Goal: Task Accomplishment & Management: Use online tool/utility

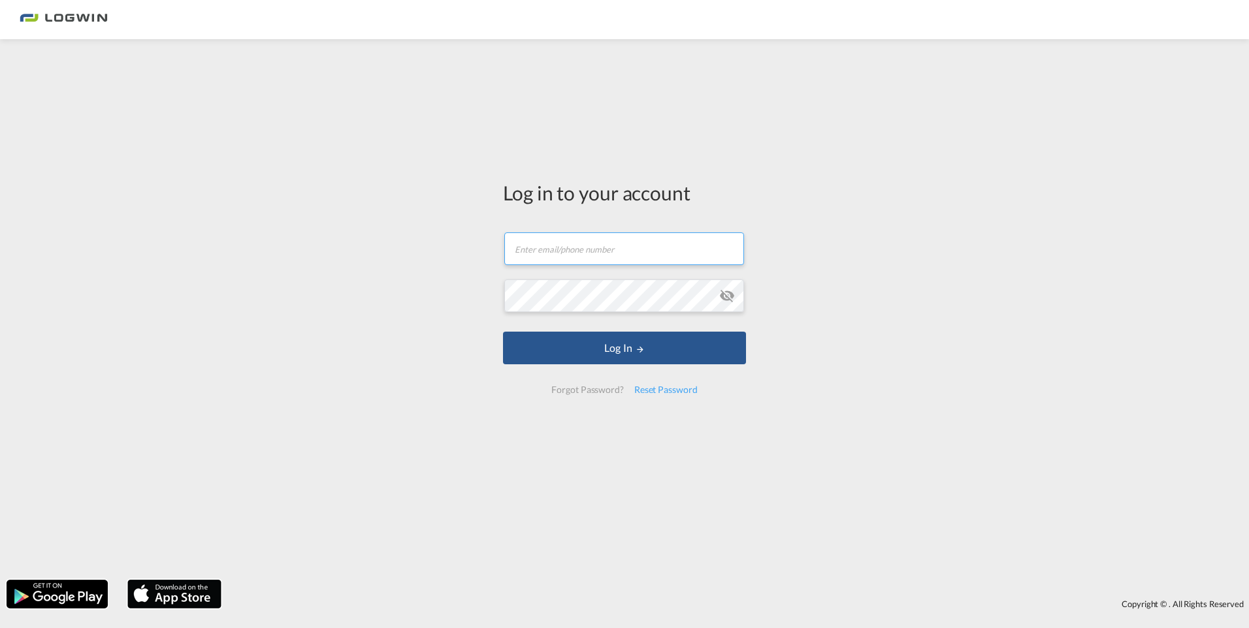
click at [581, 251] on input "text" at bounding box center [624, 249] width 240 height 33
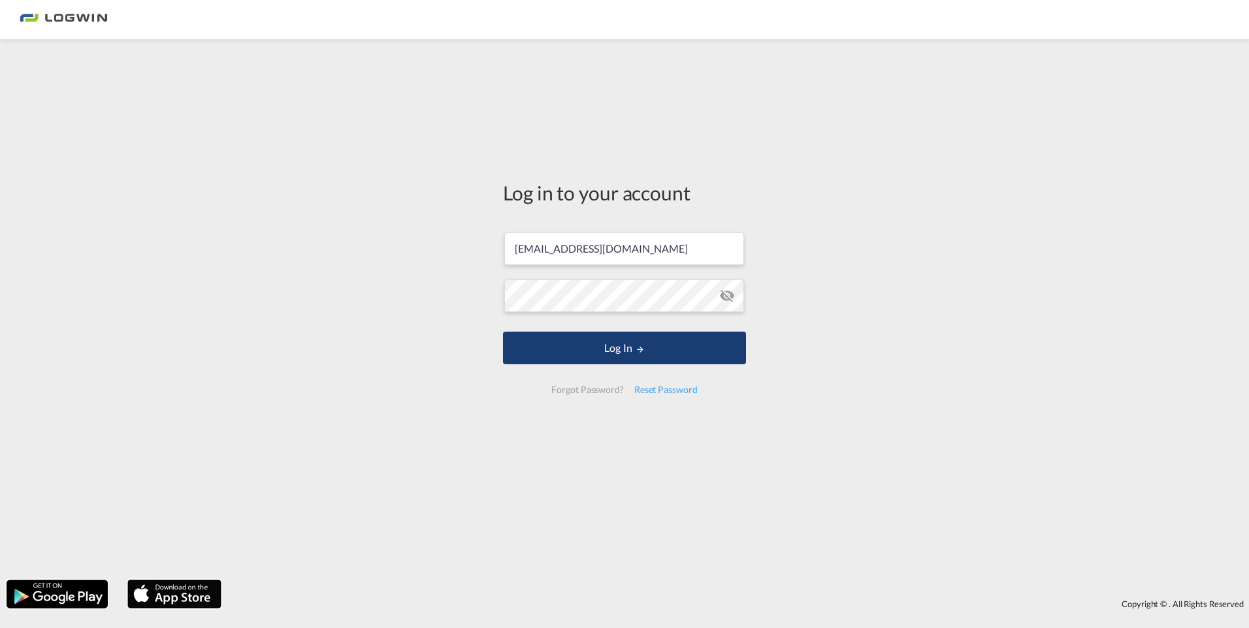
click at [630, 343] on button "Log In" at bounding box center [624, 348] width 243 height 33
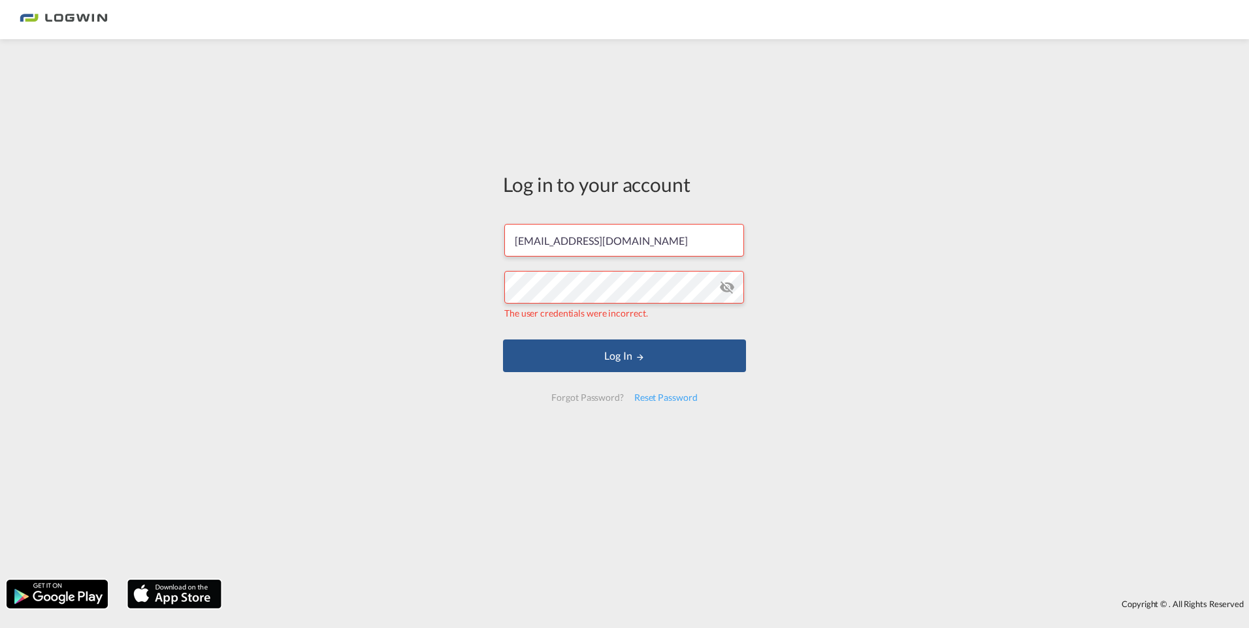
click at [725, 287] on md-icon "icon-eye-off" at bounding box center [727, 288] width 16 height 16
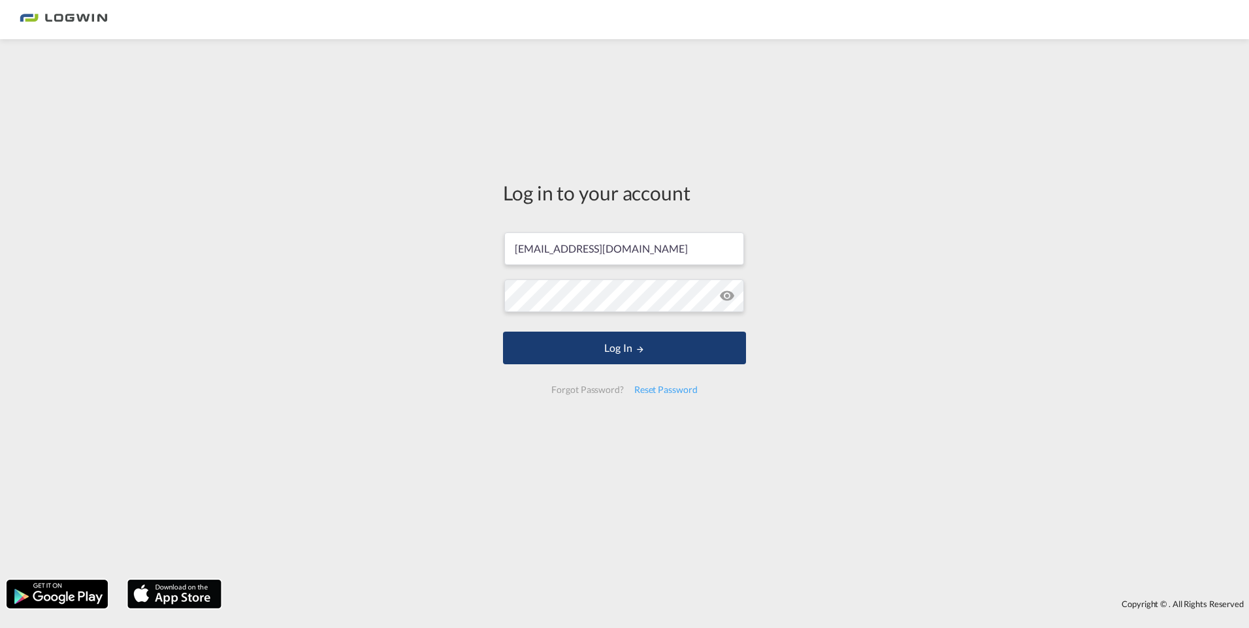
click at [628, 349] on button "Log In" at bounding box center [624, 348] width 243 height 33
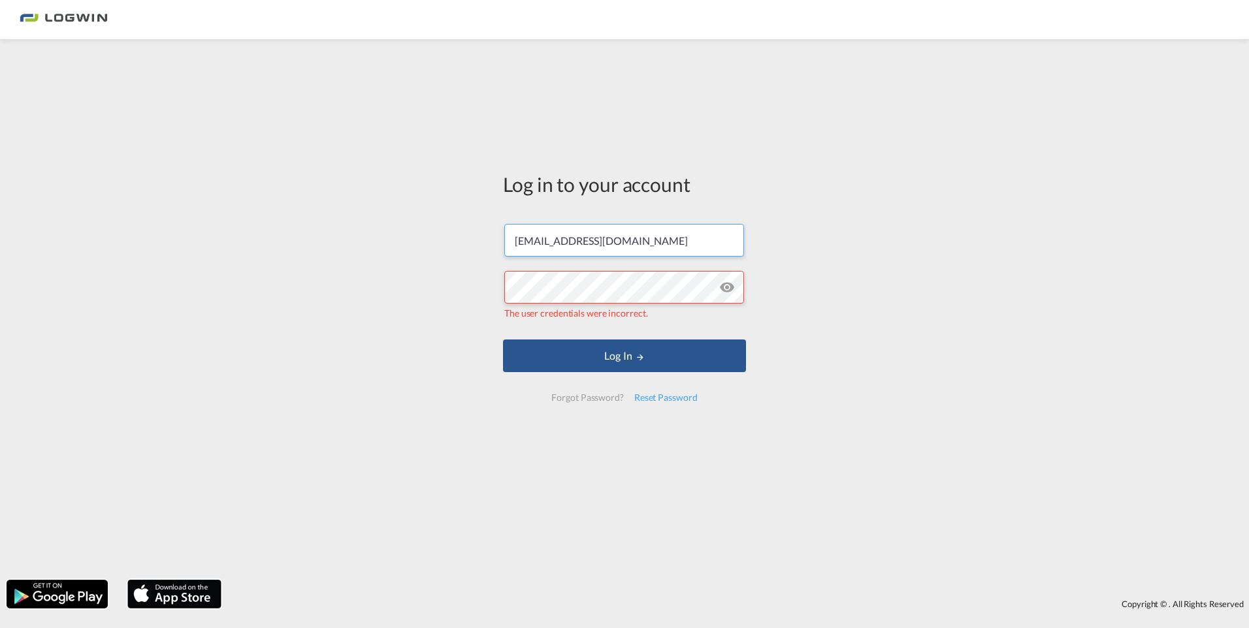
click at [695, 239] on input "[EMAIL_ADDRESS][DOMAIN_NAME]" at bounding box center [624, 240] width 240 height 33
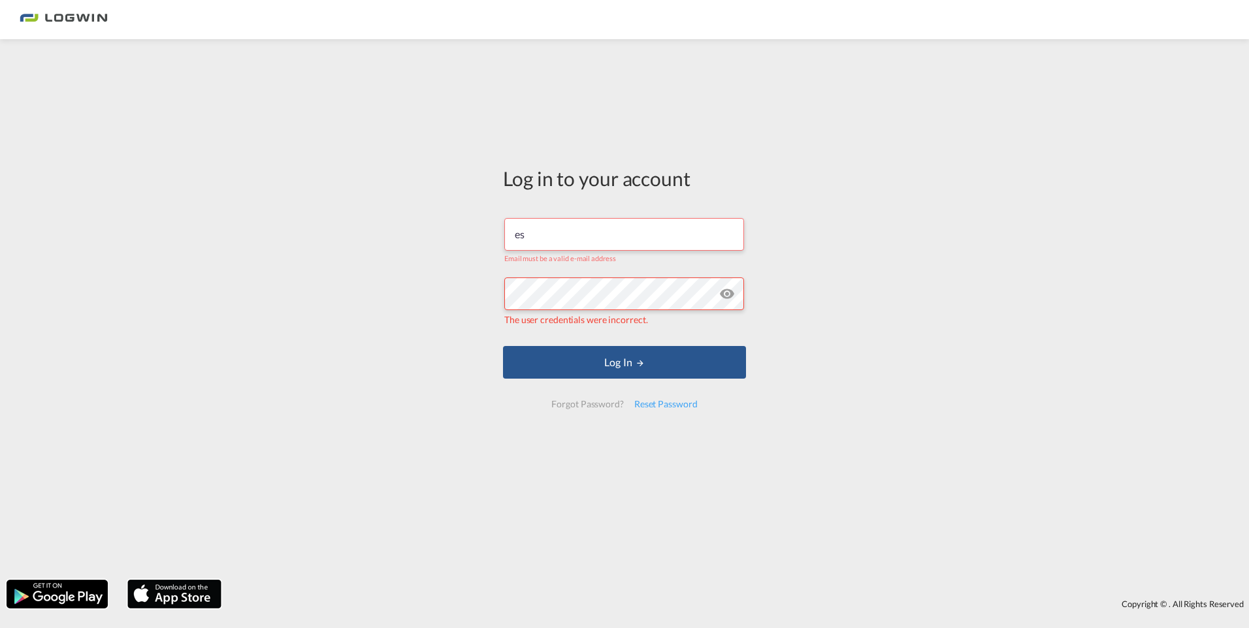
type input "e"
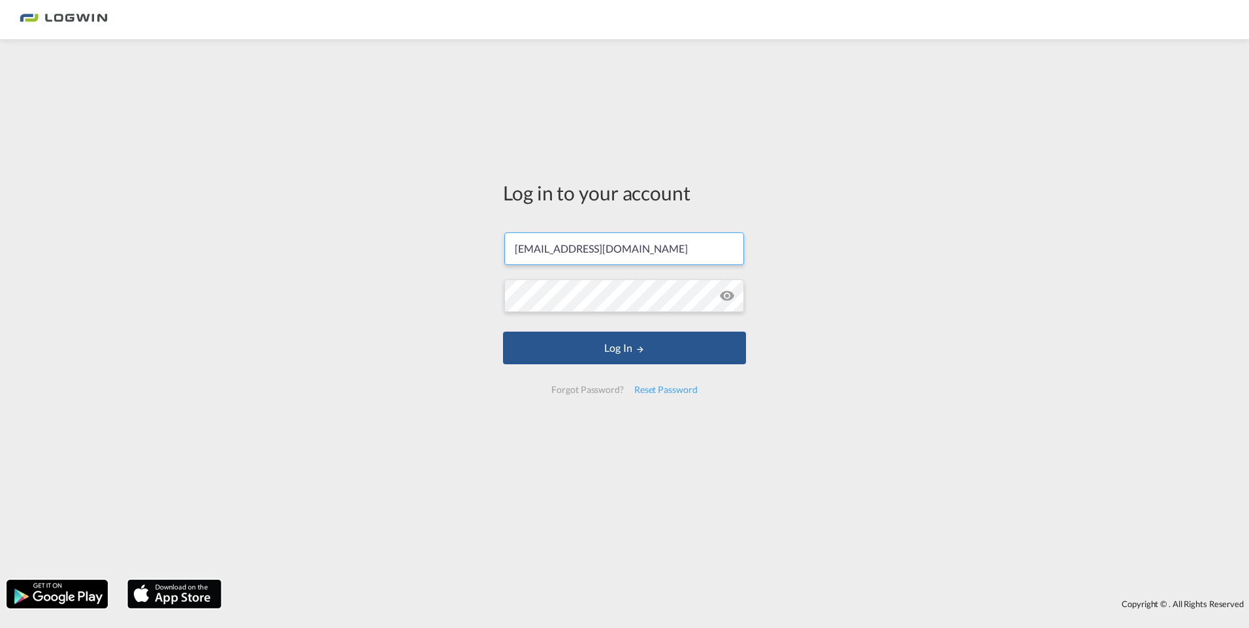
click at [696, 249] on input "[EMAIL_ADDRESS][DOMAIN_NAME]" at bounding box center [624, 249] width 240 height 33
click at [585, 252] on input "[EMAIL_ADDRESS][DOMAIN_NAME]" at bounding box center [624, 249] width 240 height 33
drag, startPoint x: 585, startPoint y: 252, endPoint x: 502, endPoint y: 257, distance: 83.8
click at [502, 257] on div "Log in to your account [EMAIL_ADDRESS][DOMAIN_NAME] Log In Forgot Password? Res…" at bounding box center [624, 293] width 263 height 494
type input "[PERSON_NAME][EMAIL_ADDRESS][DOMAIN_NAME]"
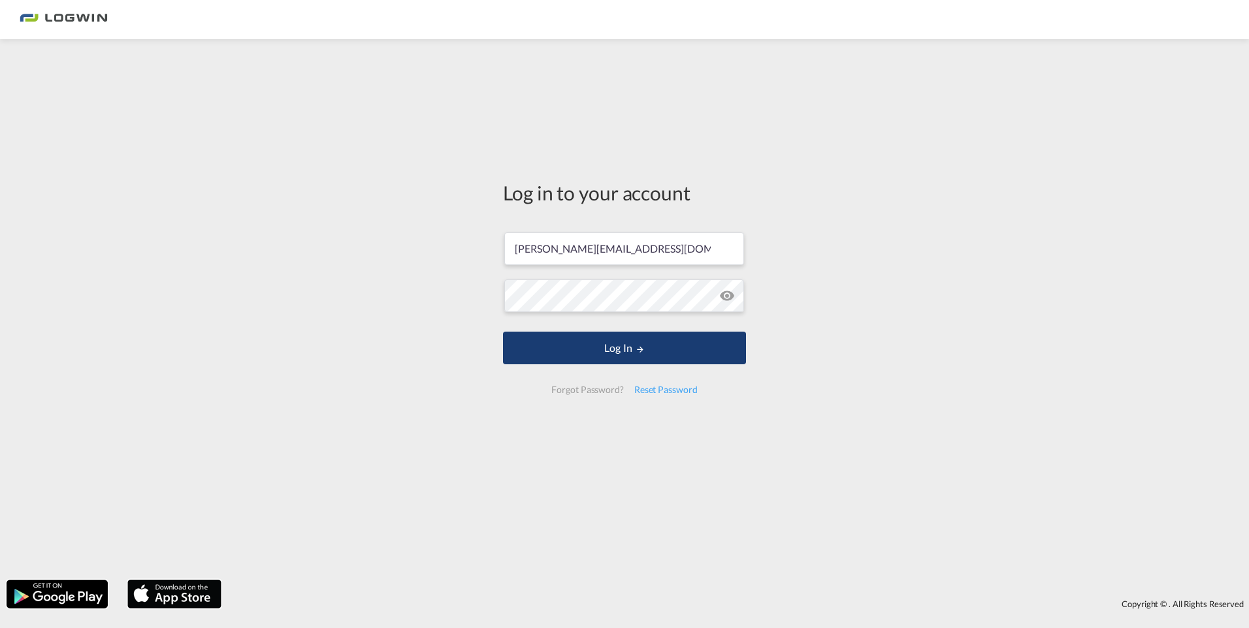
click at [619, 347] on button "Log In" at bounding box center [624, 348] width 243 height 33
click at [620, 346] on button "Log In" at bounding box center [624, 348] width 243 height 33
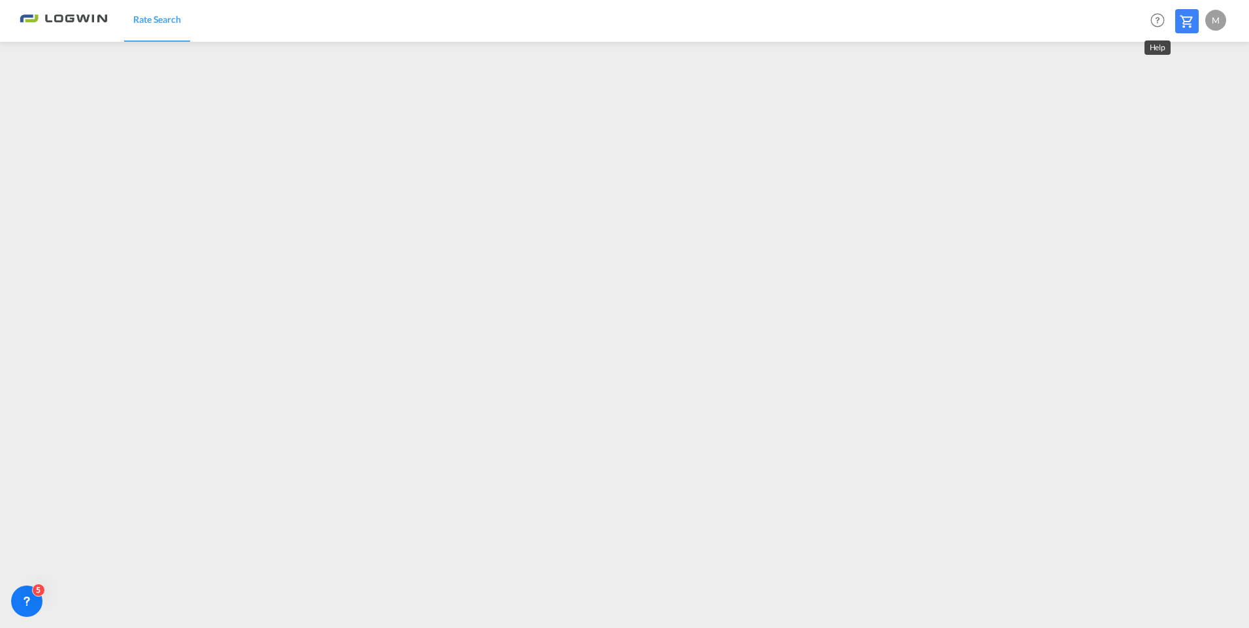
click at [1154, 16] on md-icon "Help" at bounding box center [1157, 20] width 22 height 22
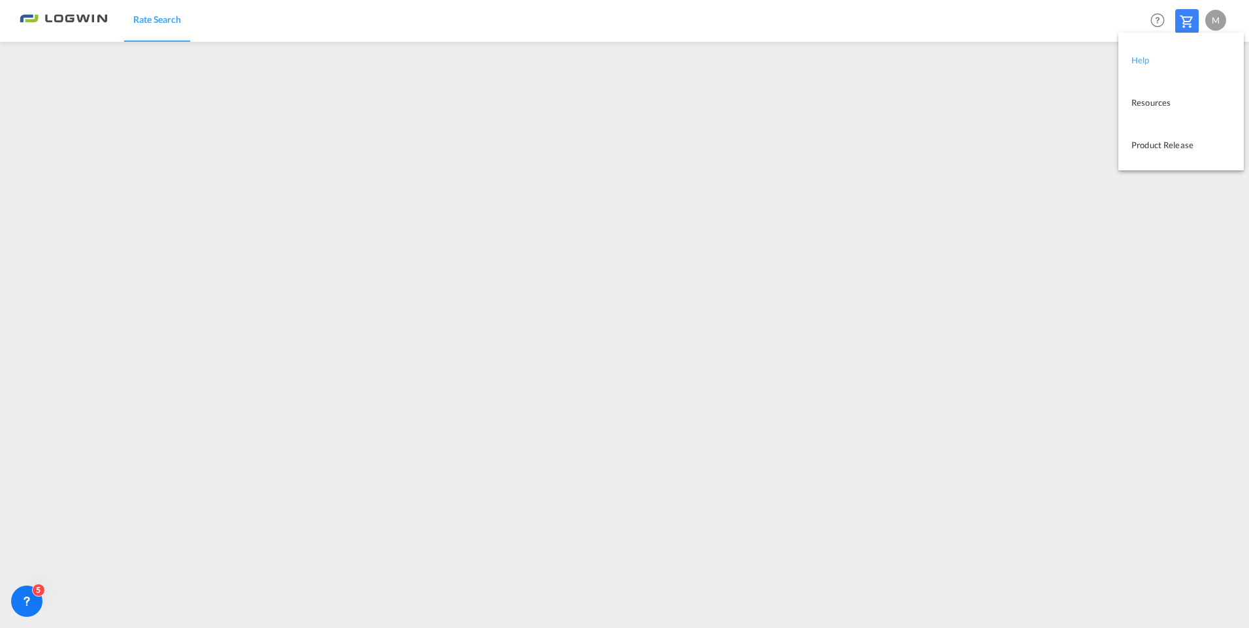
click at [1138, 59] on link "Help" at bounding box center [1171, 59] width 80 height 33
